Goal: Check status

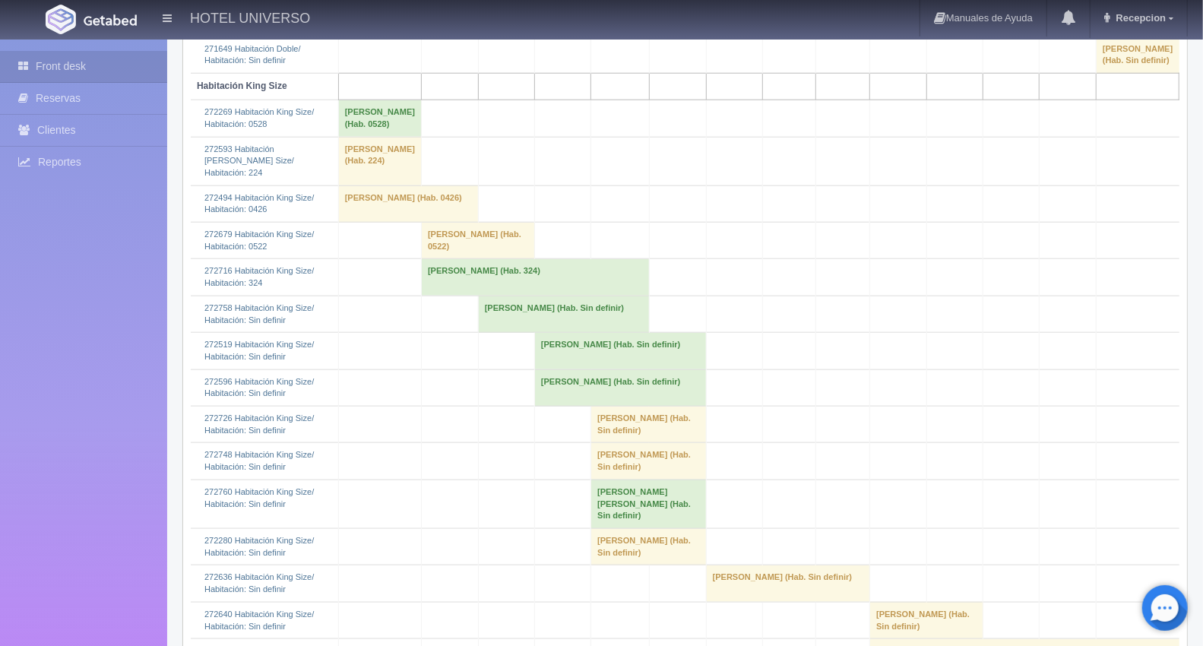
scroll to position [929, 0]
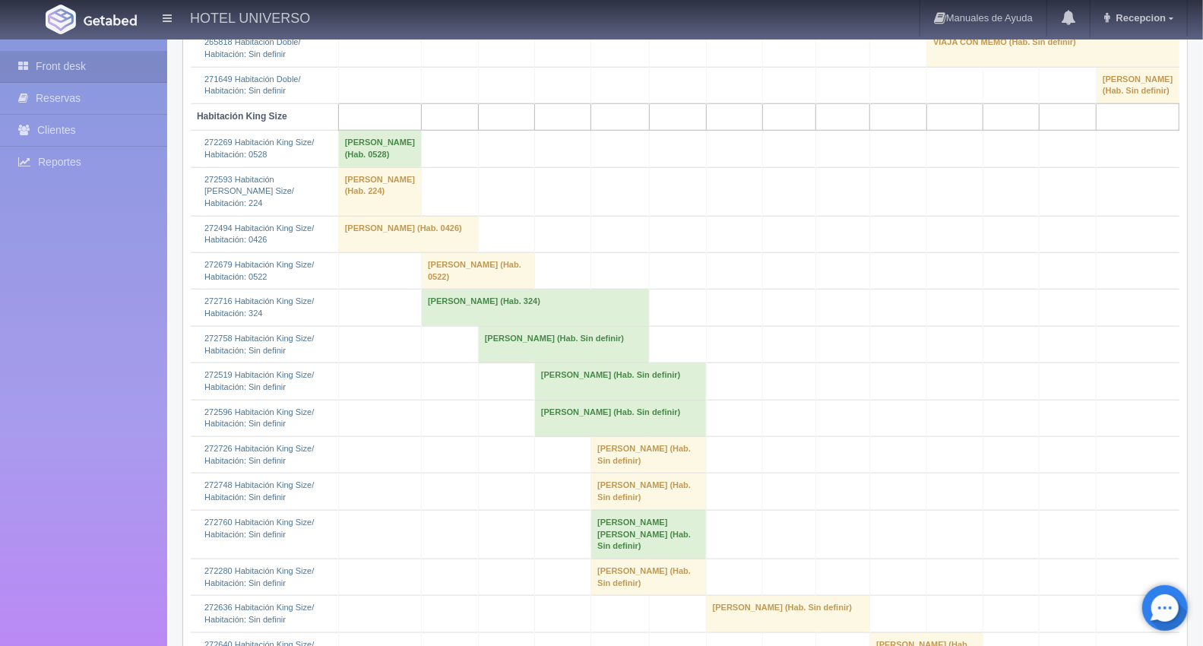
click at [427, 326] on td "[PERSON_NAME] (Hab. 324)" at bounding box center [536, 308] width 228 height 36
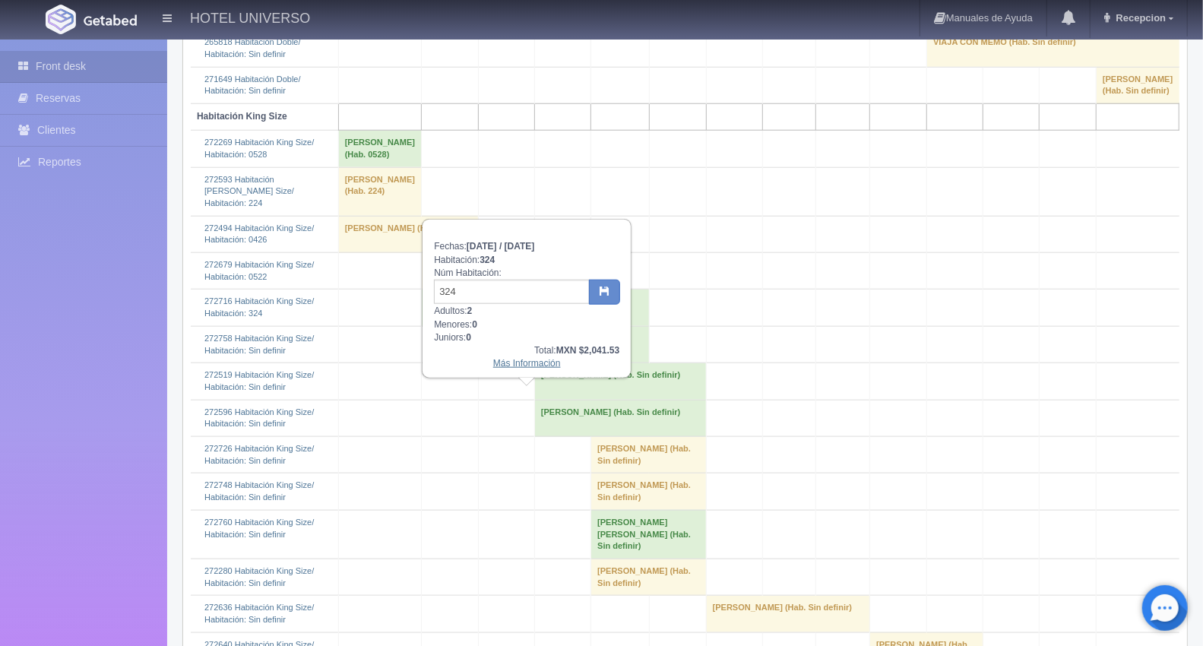
click at [525, 362] on link "Más Información" at bounding box center [527, 363] width 68 height 11
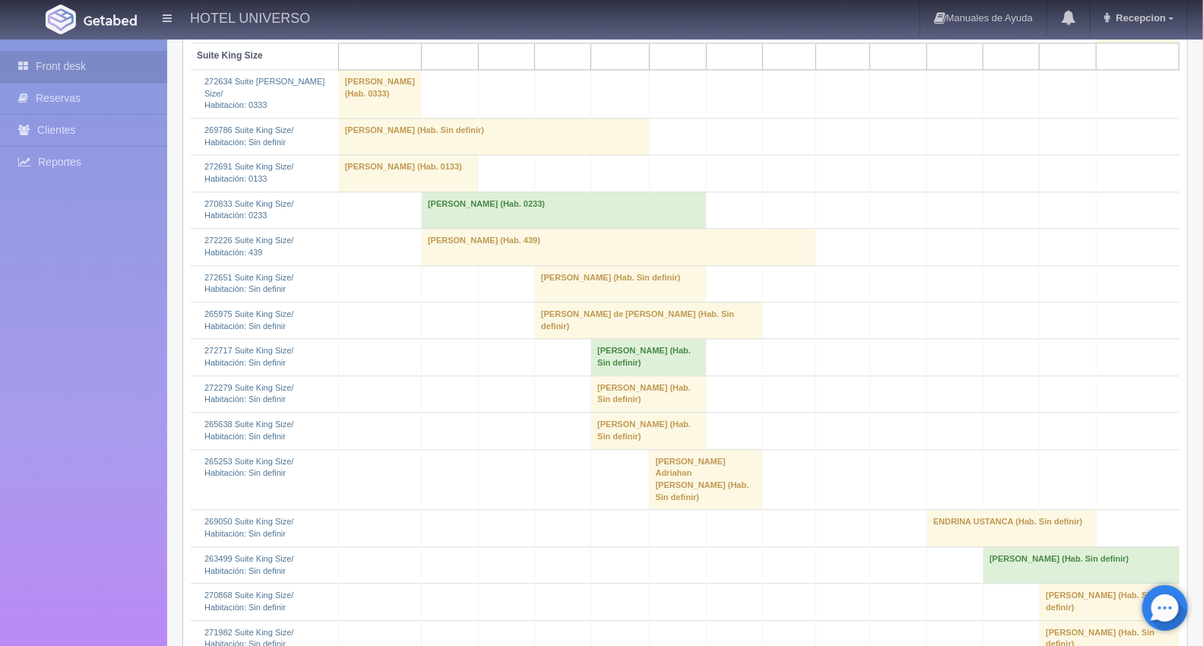
scroll to position [2281, 0]
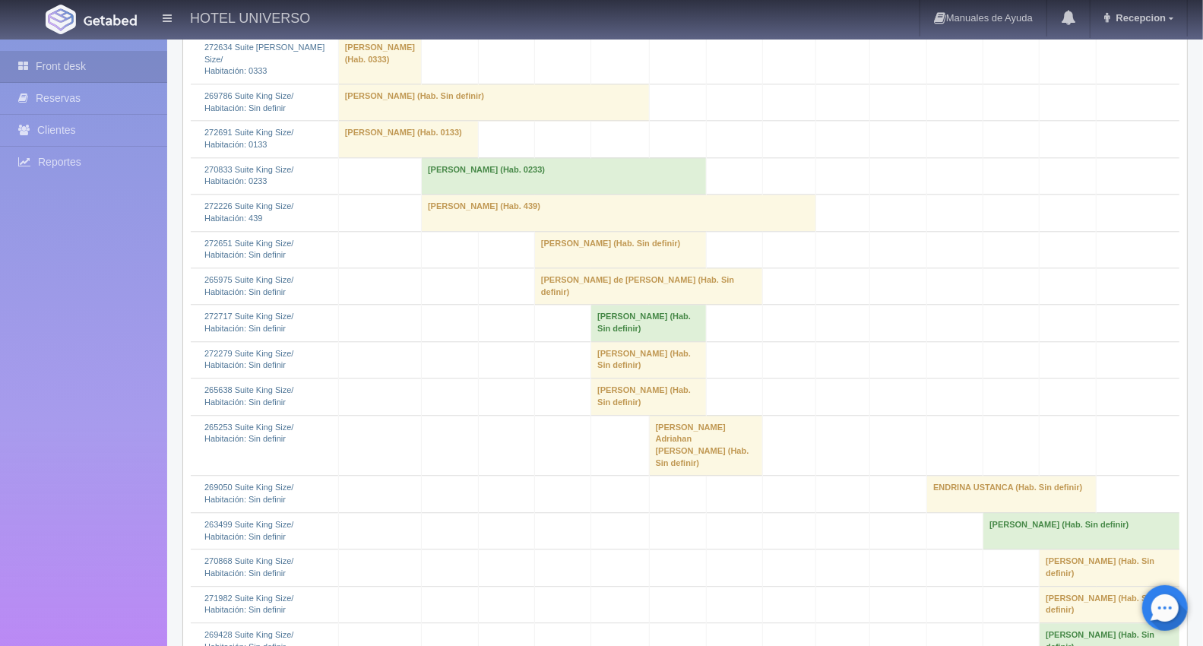
click at [432, 231] on td "[PERSON_NAME] (Hab. 439)" at bounding box center [619, 213] width 395 height 36
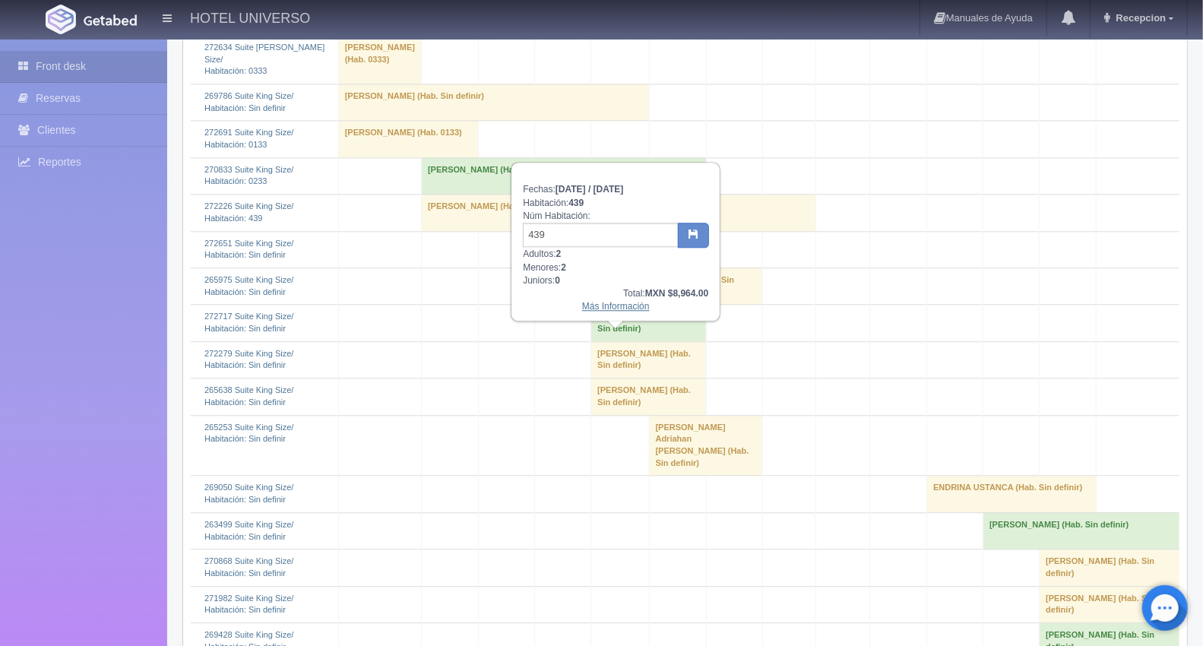
click at [604, 301] on link "Más Información" at bounding box center [616, 306] width 68 height 11
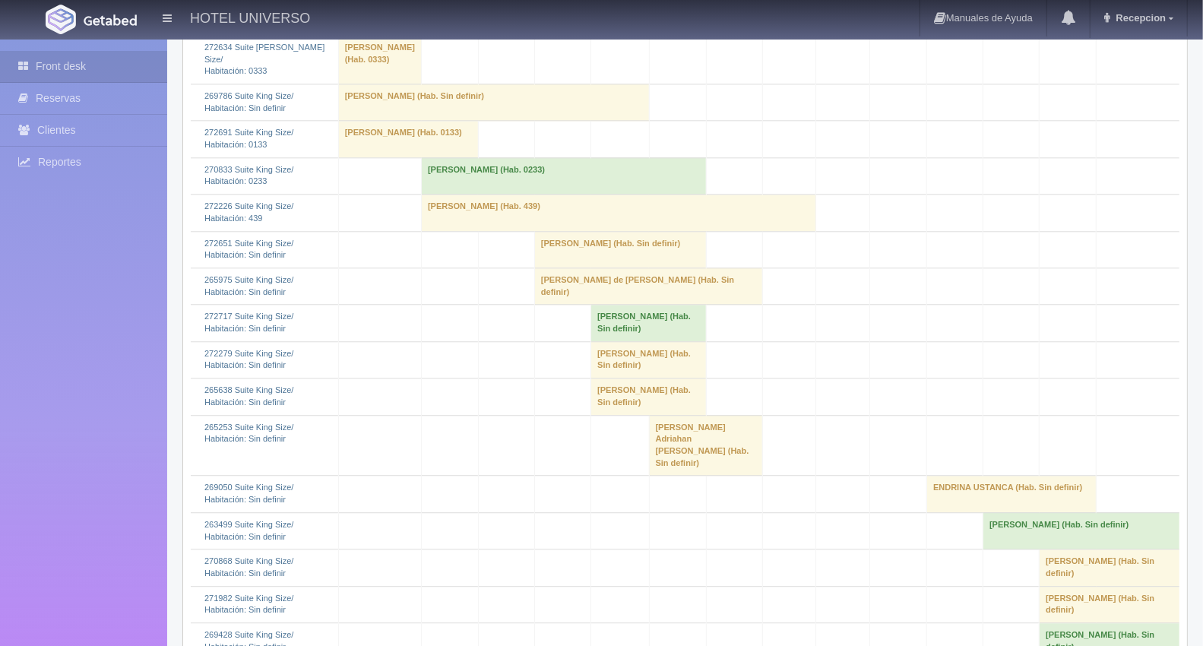
scroll to position [2281, 0]
